Goal: Transaction & Acquisition: Purchase product/service

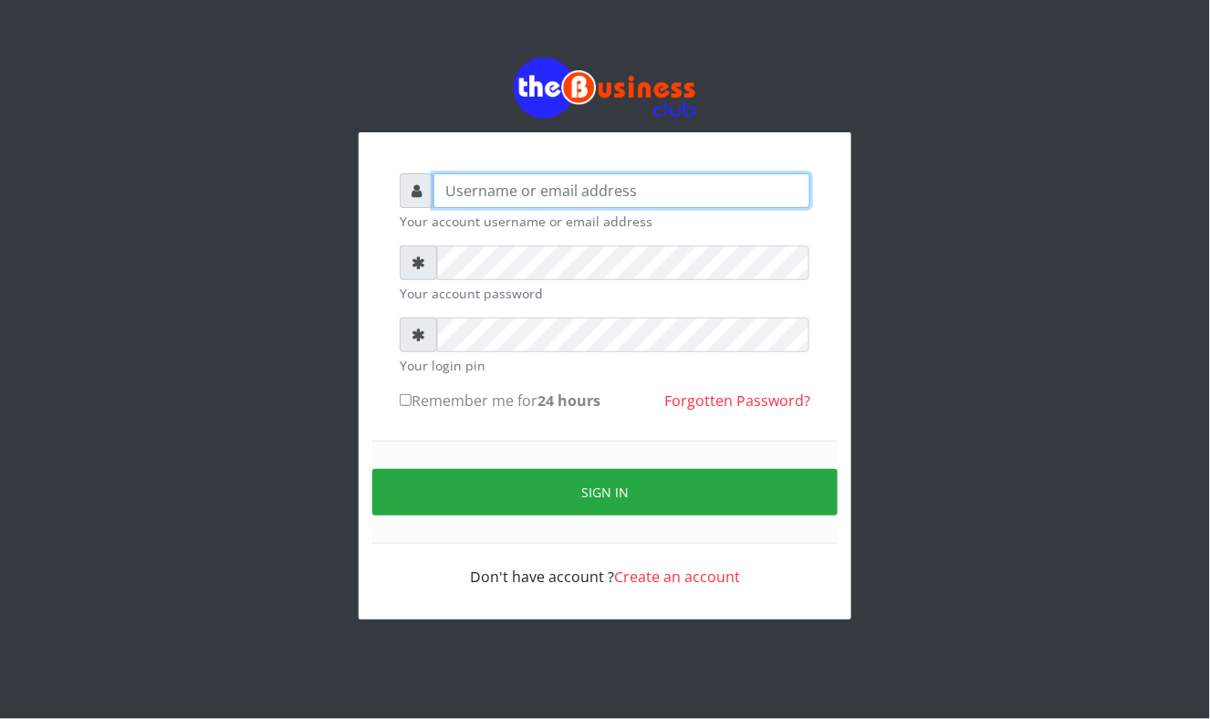
type input "Mavincio"
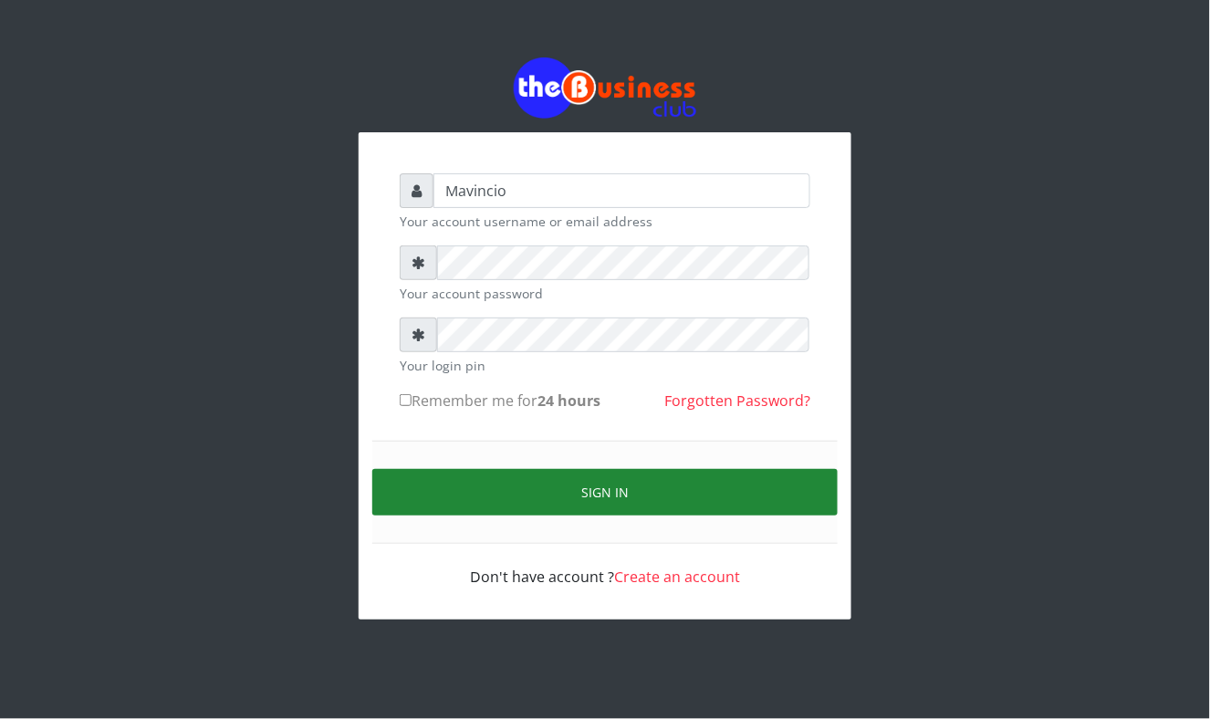
click at [617, 480] on button "Sign in" at bounding box center [604, 492] width 465 height 47
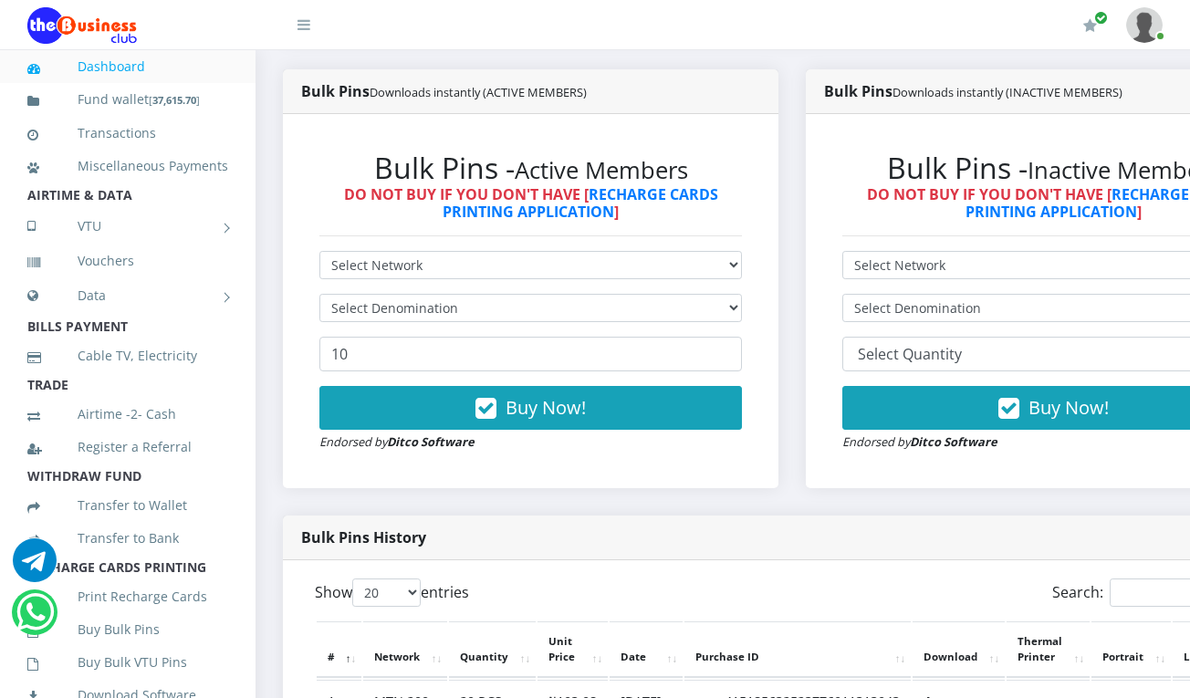
scroll to position [486, 0]
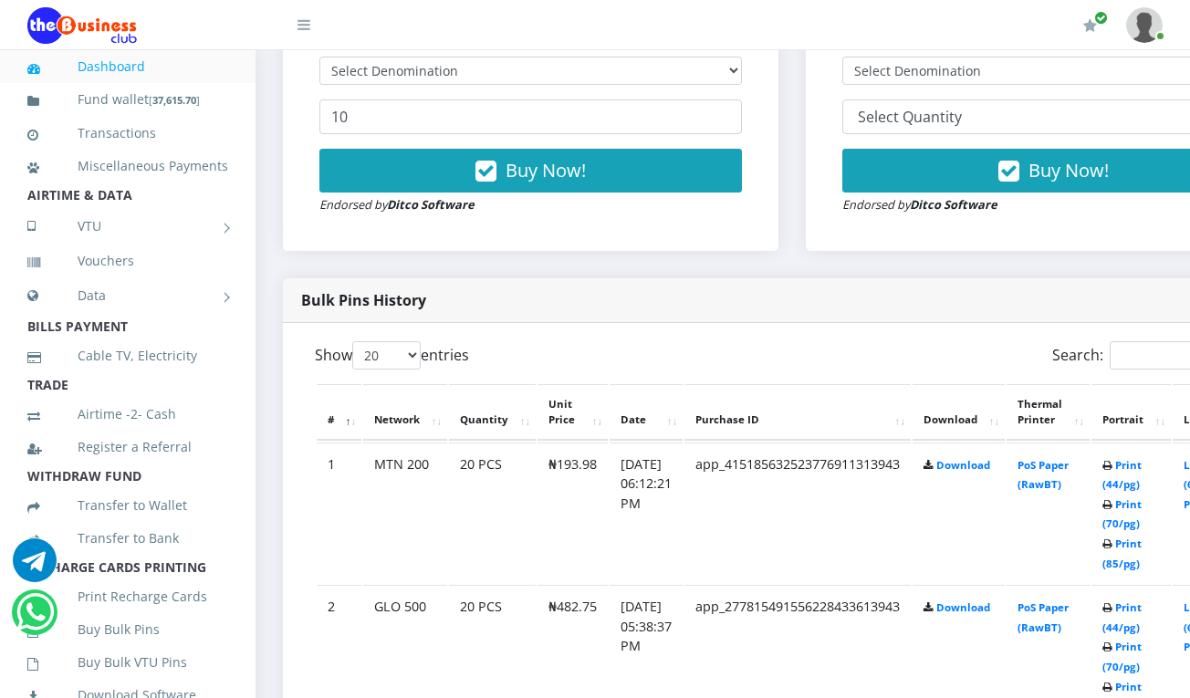
scroll to position [730, 0]
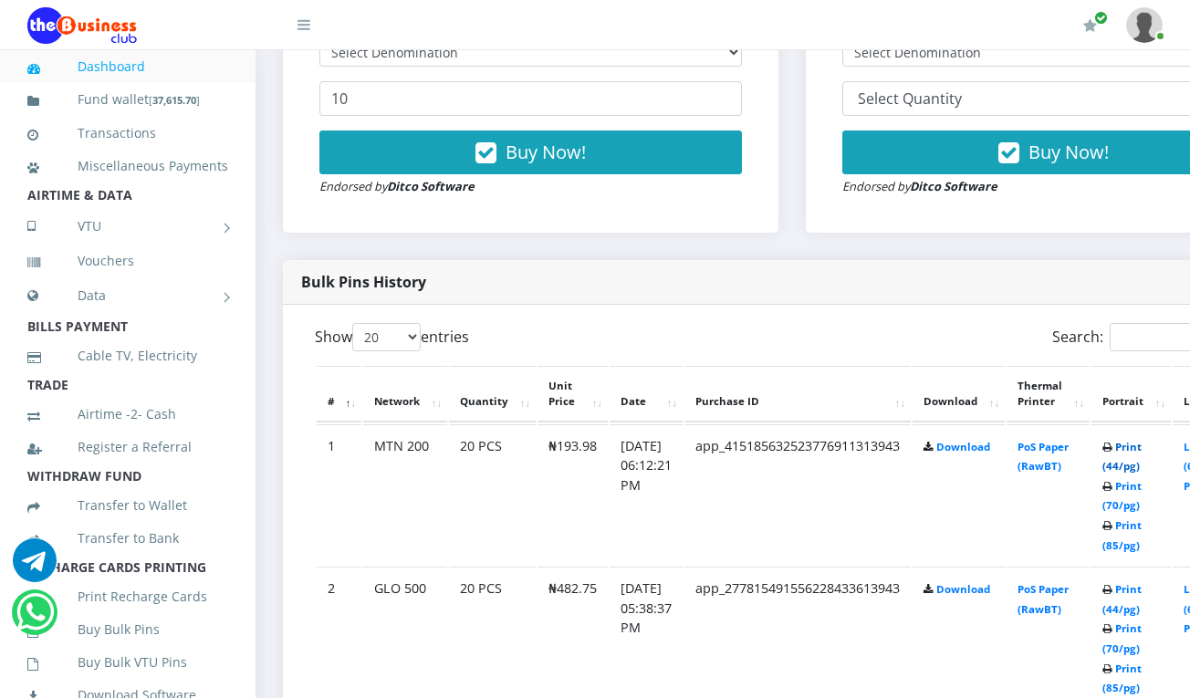
click at [1142, 453] on link "Print (44/pg)" at bounding box center [1122, 457] width 39 height 34
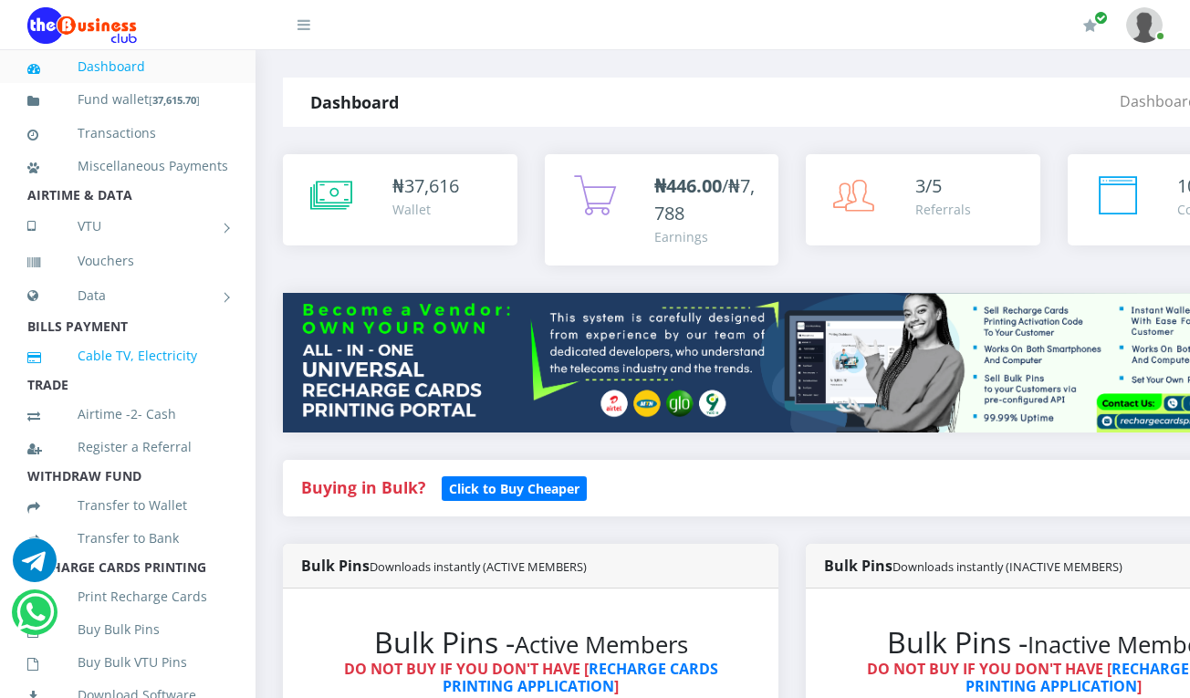
click at [97, 377] on link "Cable TV, Electricity" at bounding box center [127, 356] width 201 height 42
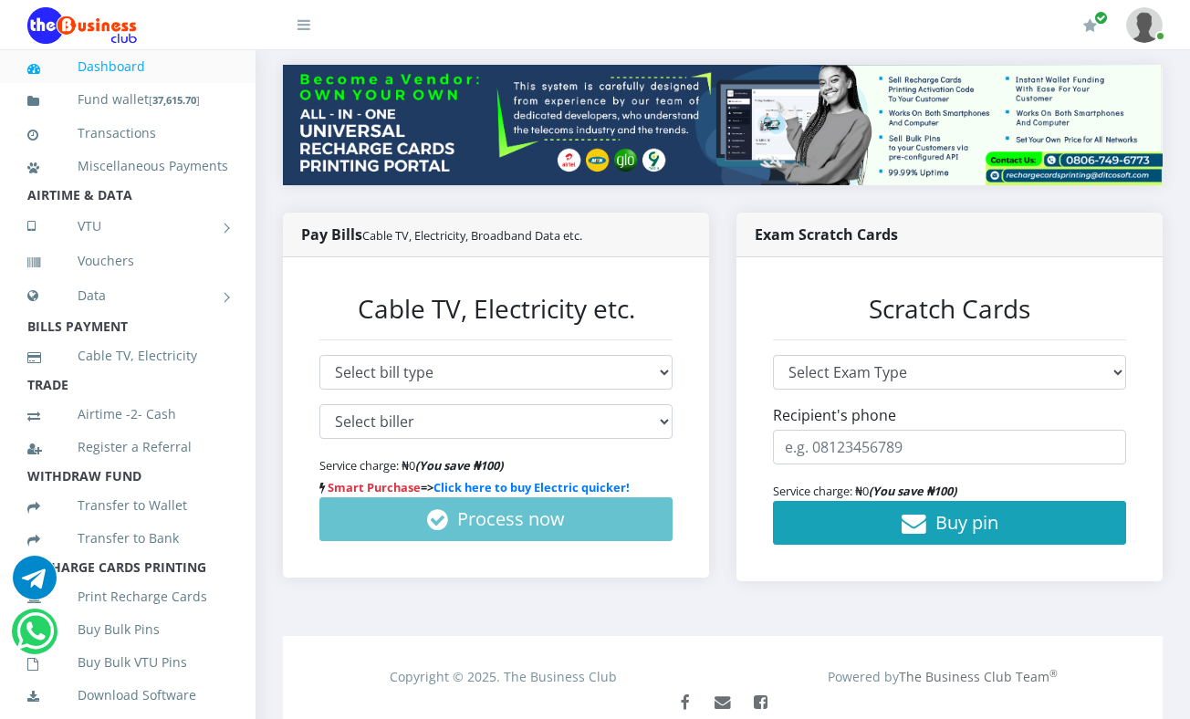
scroll to position [243, 0]
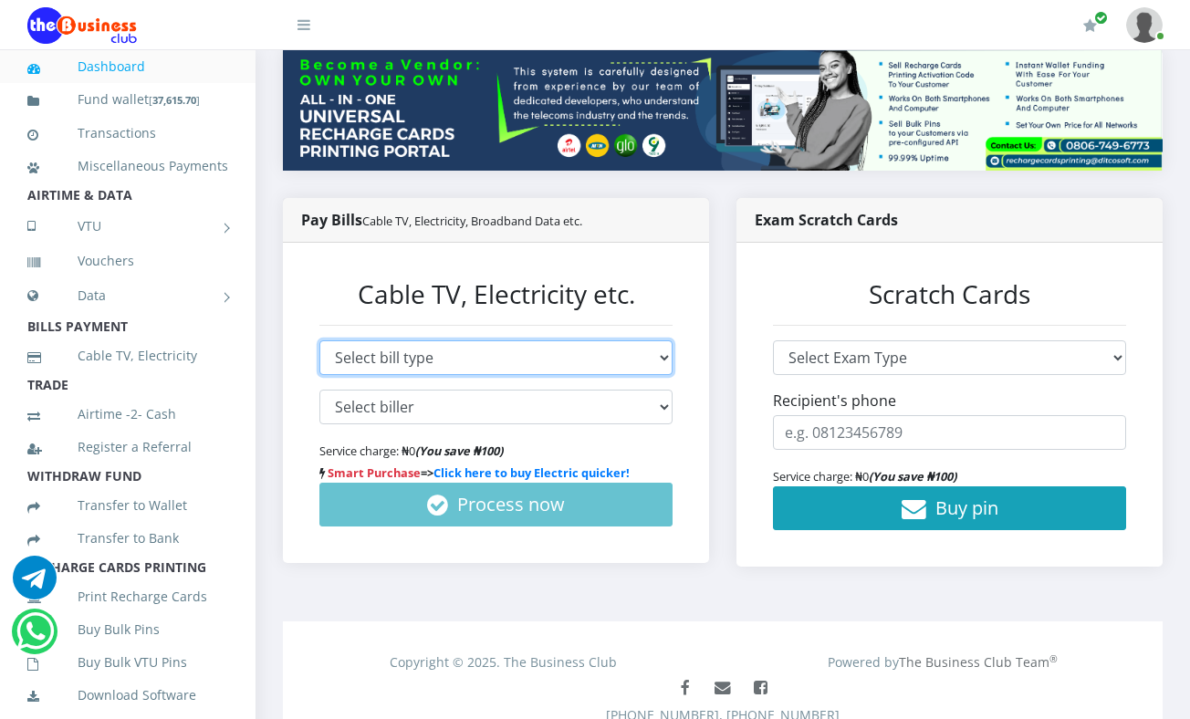
click at [464, 340] on select "Select bill type Cable TV Electricity Broadband Data" at bounding box center [495, 357] width 353 height 35
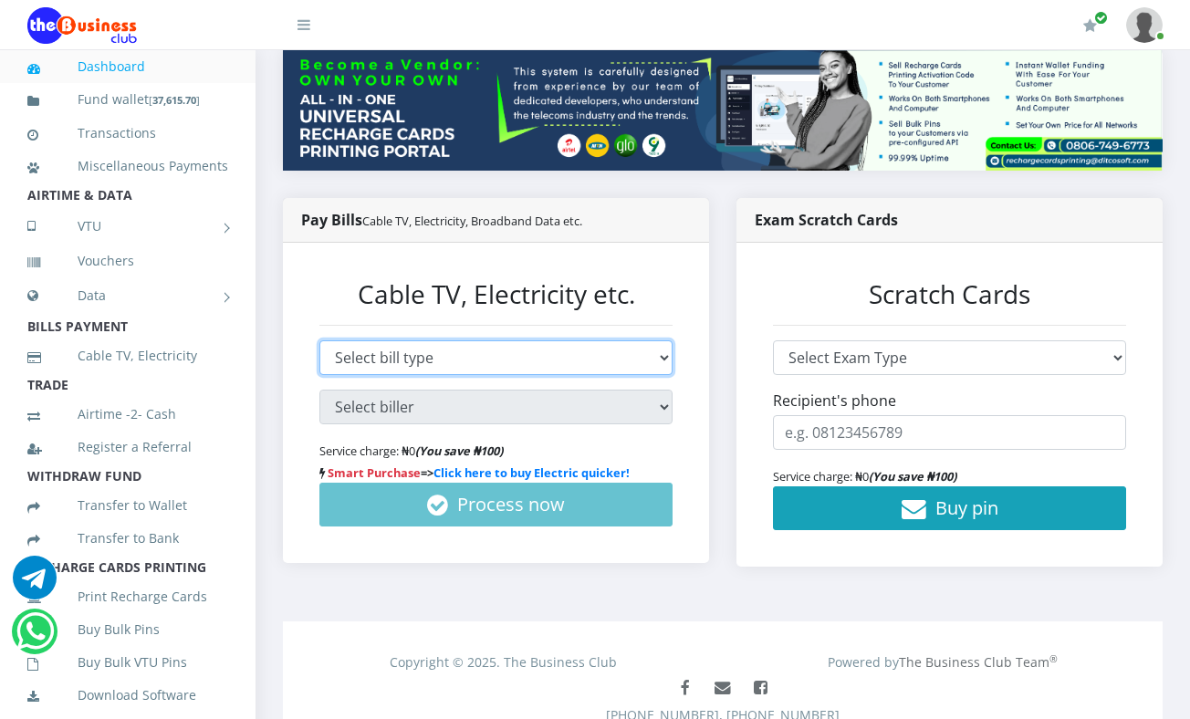
select select "TV"
click at [319, 340] on select "Select bill type Cable TV Electricity Broadband Data" at bounding box center [495, 357] width 353 height 35
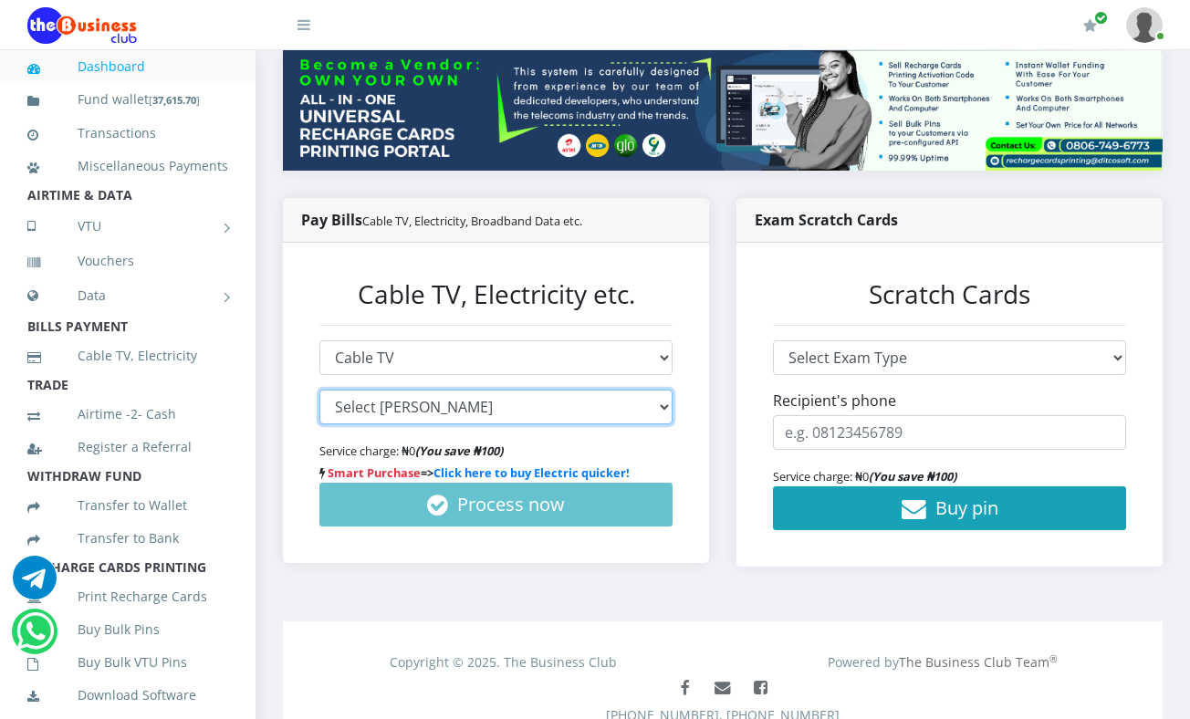
click at [453, 390] on select "Select biller GOTV DSTV STARTIMES SHOWMAX" at bounding box center [495, 407] width 353 height 35
select select "GOTV*true"
click at [319, 390] on select "Select biller GOTV DSTV STARTIMES SHOWMAX" at bounding box center [495, 407] width 353 height 35
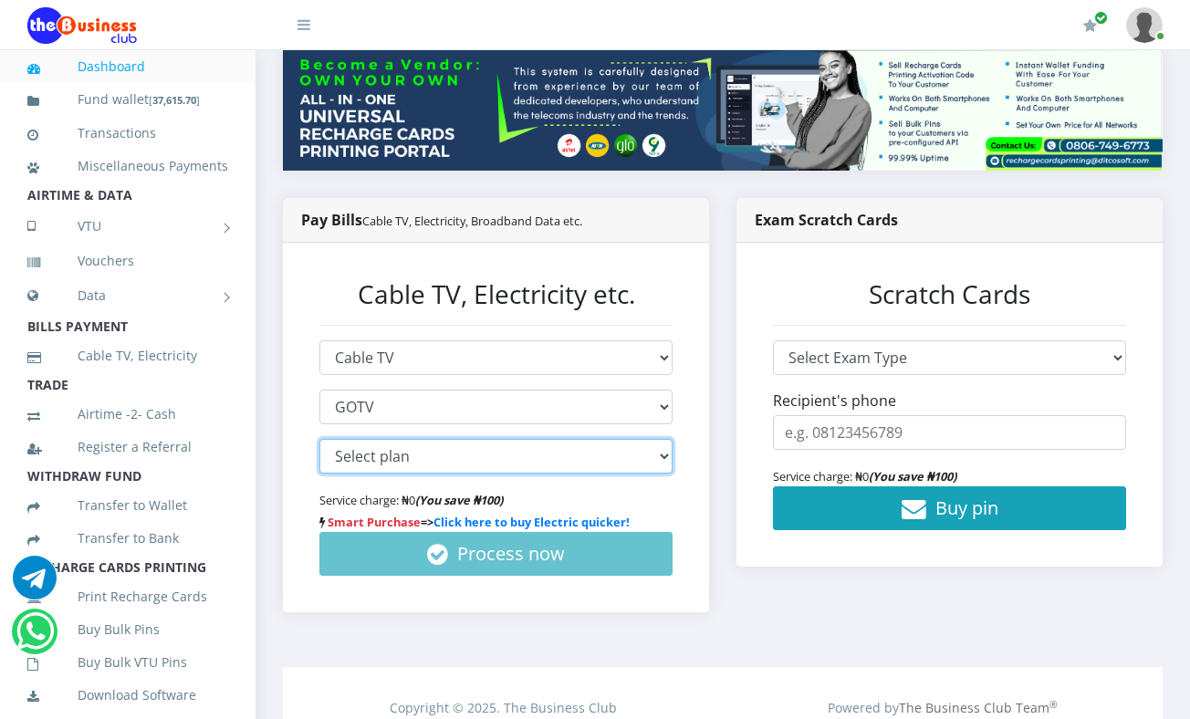
click at [458, 439] on select "Select plan GOtv Smallie - quarterly - ₦5,054.10 GOtv Supa - ₦11,297.40 GOtv Sm…" at bounding box center [495, 456] width 353 height 35
select select "ng_gotv_gotvsupaplus*16800"
click at [319, 439] on select "Select plan GOtv Smallie - quarterly - ₦5,054.10 GOtv Supa - ₦11,297.40 GOtv Sm…" at bounding box center [495, 456] width 353 height 35
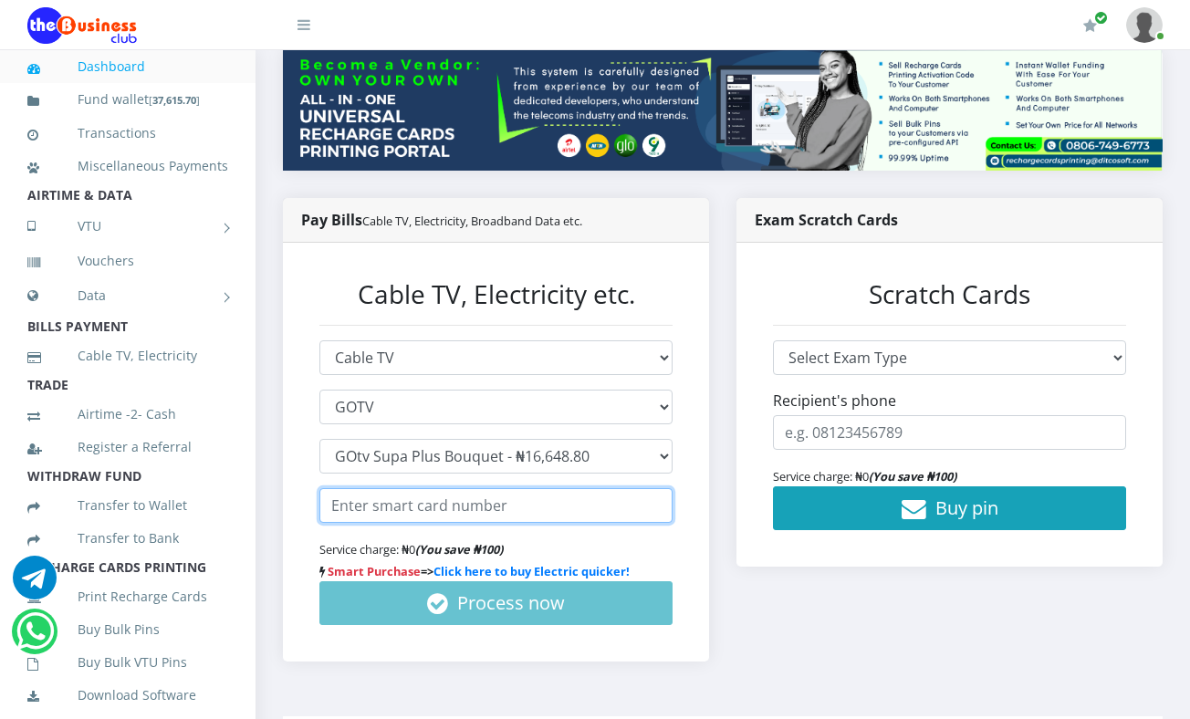
click at [516, 490] on input "text" at bounding box center [495, 505] width 353 height 35
